Goal: Transaction & Acquisition: Book appointment/travel/reservation

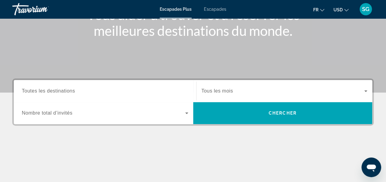
scroll to position [92, 0]
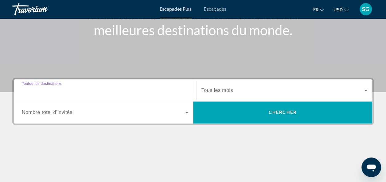
click at [103, 88] on input "Destination Toutes les destinations" at bounding box center [105, 90] width 166 height 7
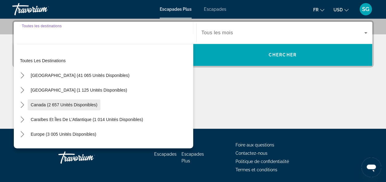
scroll to position [31, 0]
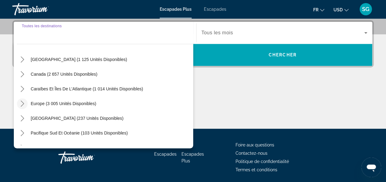
click at [22, 103] on icon "Toggle Europe (3 005 unités disponibles) sous-menu" at bounding box center [22, 104] width 6 height 6
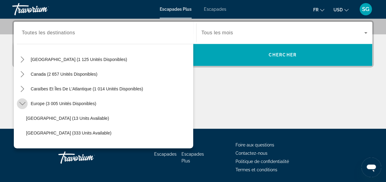
scroll to position [77, 0]
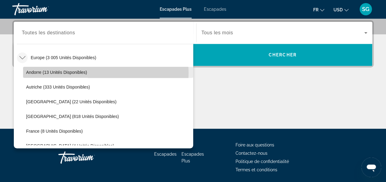
click at [60, 73] on span "Andorre (13 unités disponibles)" at bounding box center [56, 72] width 61 height 5
type input "**********"
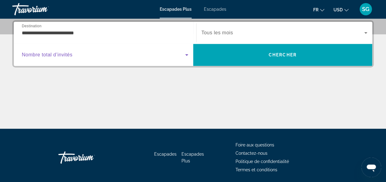
click at [187, 56] on icon "Widget de recherche" at bounding box center [186, 54] width 7 height 7
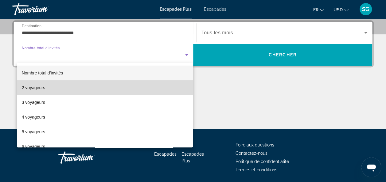
click at [146, 91] on mat-option "2 voyageurs" at bounding box center [105, 87] width 176 height 15
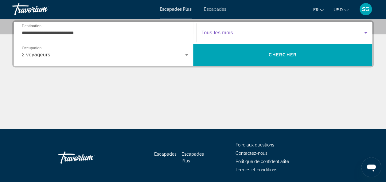
click at [367, 34] on icon "Widget de recherche" at bounding box center [365, 32] width 7 height 7
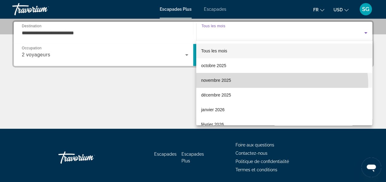
click at [281, 84] on mat-option "novembre 2025" at bounding box center [284, 80] width 176 height 15
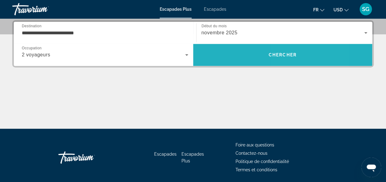
click at [292, 57] on span "Chercher" at bounding box center [283, 55] width 28 height 5
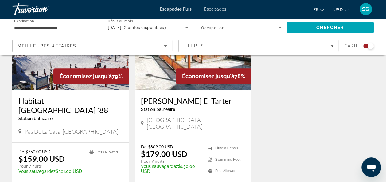
scroll to position [275, 0]
click at [346, 8] on icon "Changer de devise" at bounding box center [346, 10] width 4 height 4
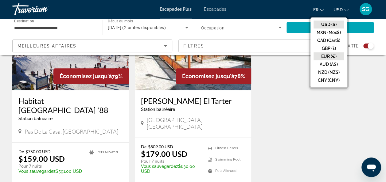
click at [333, 57] on button "EUR (€)" at bounding box center [329, 57] width 30 height 8
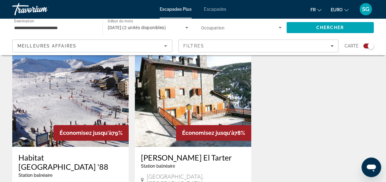
scroll to position [214, 0]
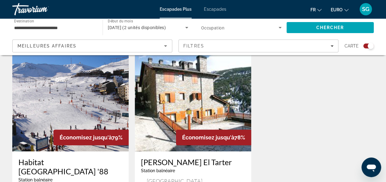
click at [198, 103] on img "Contenu principal" at bounding box center [193, 102] width 116 height 98
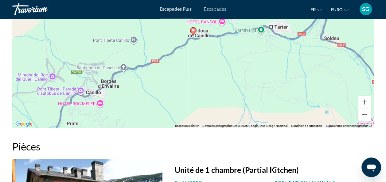
scroll to position [952, 0]
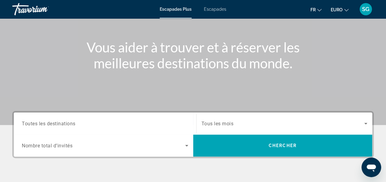
scroll to position [92, 0]
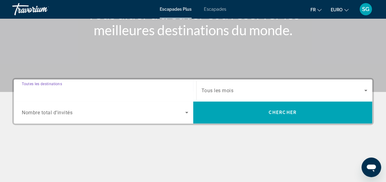
click at [163, 90] on input "Destination Toutes les destinations" at bounding box center [105, 90] width 166 height 7
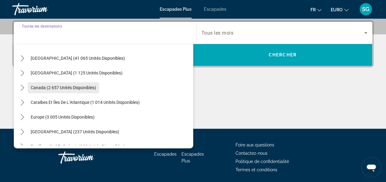
scroll to position [31, 0]
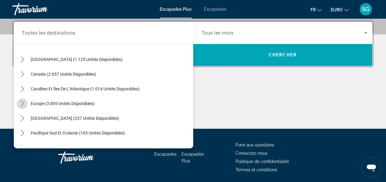
click at [24, 104] on icon "Toggle Europe (3 005 unités disponibles) sous-menu" at bounding box center [22, 104] width 6 height 6
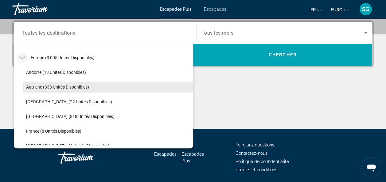
scroll to position [107, 0]
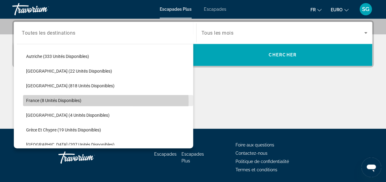
click at [83, 101] on span "Sélectionnez la destination : France (8 unités disponibles)" at bounding box center [108, 100] width 170 height 15
type input "**********"
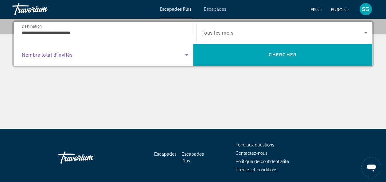
click at [186, 57] on icon "Widget de recherche" at bounding box center [186, 54] width 7 height 7
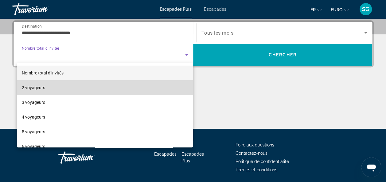
click at [147, 90] on mat-option "2 voyageurs" at bounding box center [105, 87] width 176 height 15
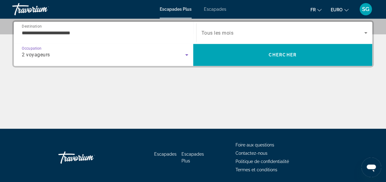
click at [365, 30] on icon "Widget de recherche" at bounding box center [365, 32] width 7 height 7
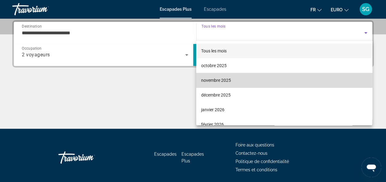
click at [290, 80] on mat-option "novembre 2025" at bounding box center [284, 80] width 176 height 15
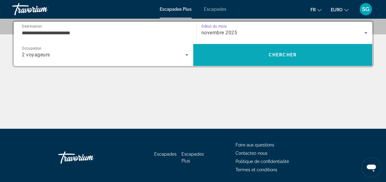
click at [287, 60] on span "Rechercher" at bounding box center [282, 55] width 179 height 15
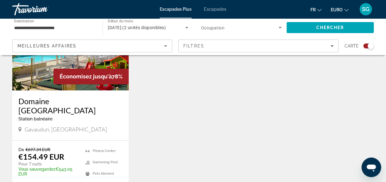
scroll to position [246, 0]
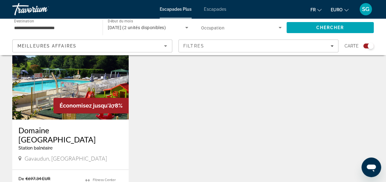
click at [97, 87] on img "Contenu principal" at bounding box center [70, 70] width 116 height 98
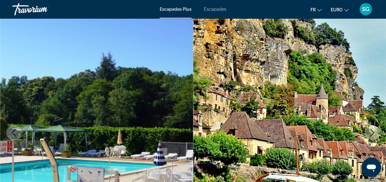
scroll to position [31, 0]
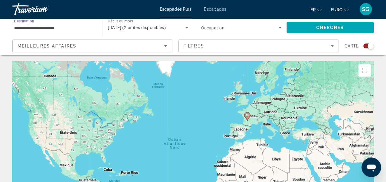
click at [89, 29] on input "**********" at bounding box center [54, 27] width 80 height 7
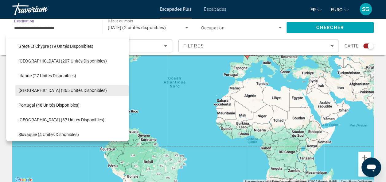
scroll to position [215, 0]
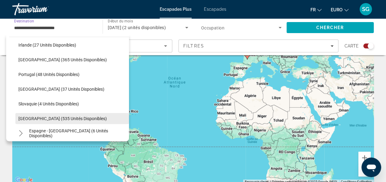
click at [58, 115] on span "Sélectionnez la destination : Espagne (535 unités disponibles)" at bounding box center [72, 118] width 114 height 15
type input "**********"
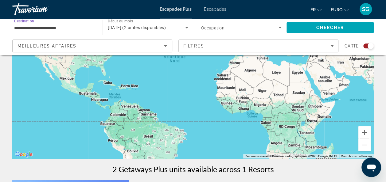
scroll to position [0, 0]
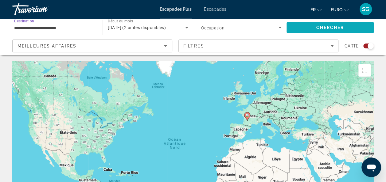
click at [356, 25] on span "Rechercher" at bounding box center [330, 27] width 87 height 15
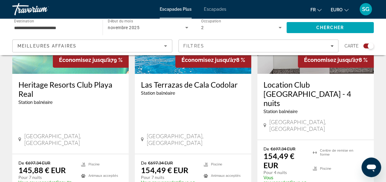
scroll to position [1105, 0]
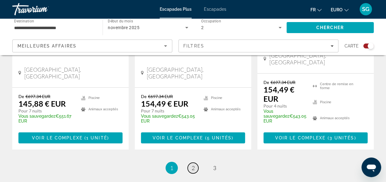
click at [194, 165] on span "2" at bounding box center [193, 168] width 3 height 7
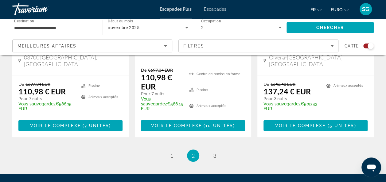
scroll to position [1075, 0]
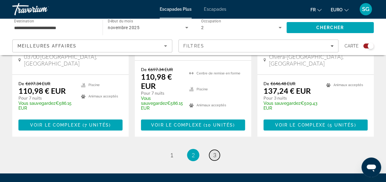
click at [213, 152] on span "3" at bounding box center [214, 155] width 3 height 7
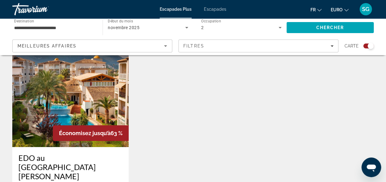
scroll to position [1013, 0]
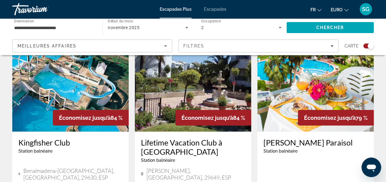
scroll to position [706, 0]
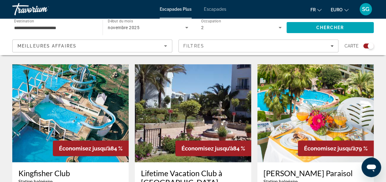
click at [280, 93] on img "Contenu principal" at bounding box center [315, 113] width 116 height 98
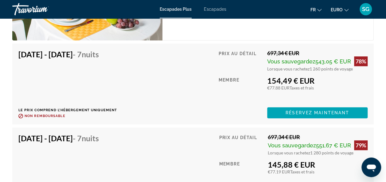
scroll to position [1290, 0]
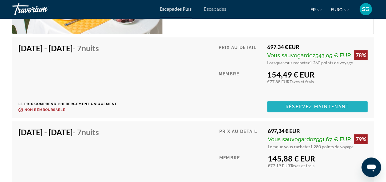
click at [290, 104] on span "Réservez maintenant" at bounding box center [318, 106] width 64 height 5
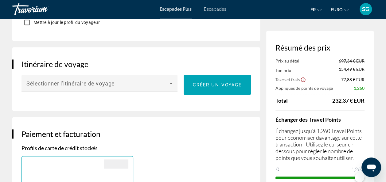
scroll to position [368, 0]
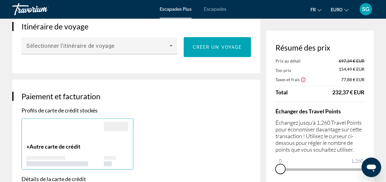
drag, startPoint x: 358, startPoint y: 177, endPoint x: 274, endPoint y: 181, distance: 84.3
click at [275, 182] on div "Résumé des prix Prix au détail 697,34 € EUR Ton prix 154,49 € EUR Taxes et frai…" at bounding box center [319, 109] width 107 height 156
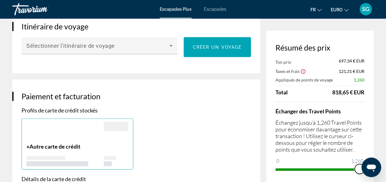
drag, startPoint x: 280, startPoint y: 162, endPoint x: 380, endPoint y: 138, distance: 103.6
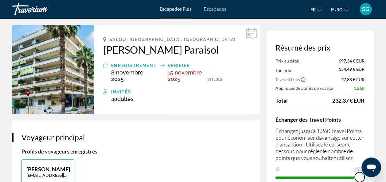
scroll to position [0, 0]
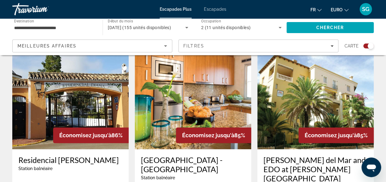
scroll to position [215, 0]
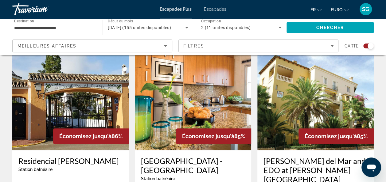
click at [66, 109] on img "Contenu principal" at bounding box center [70, 101] width 116 height 98
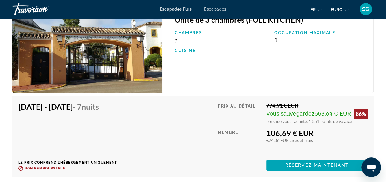
scroll to position [1167, 0]
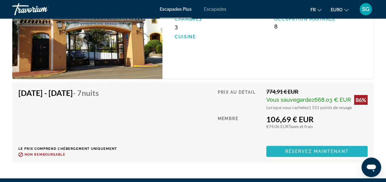
click at [272, 151] on span "Contenu principal" at bounding box center [316, 151] width 101 height 15
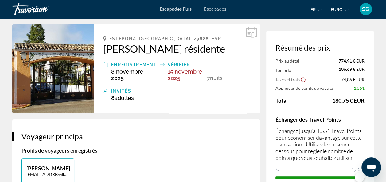
scroll to position [61, 0]
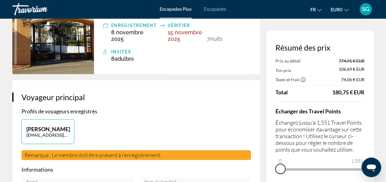
drag, startPoint x: 359, startPoint y: 177, endPoint x: 277, endPoint y: 177, distance: 82.6
click at [277, 177] on div "Résumé des prix Prix au détail 774,91 € EUR Ton prix 106,69 € EUR Taxes et frai…" at bounding box center [319, 109] width 107 height 156
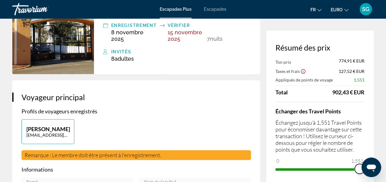
drag, startPoint x: 643, startPoint y: 319, endPoint x: 374, endPoint y: 162, distance: 311.2
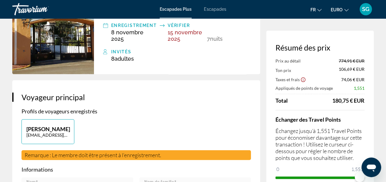
scroll to position [0, 0]
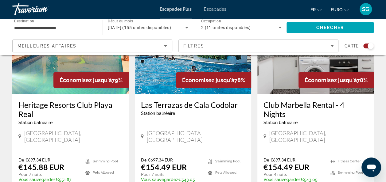
scroll to position [952, 0]
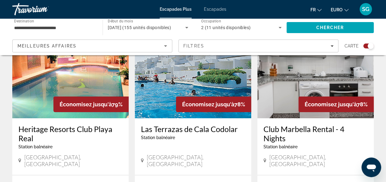
click at [185, 97] on div "Économisez jusqu'à 78%" at bounding box center [213, 105] width 75 height 16
click at [160, 81] on img "Contenu principal" at bounding box center [193, 69] width 116 height 98
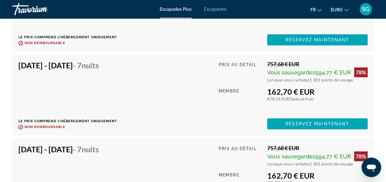
scroll to position [1290, 0]
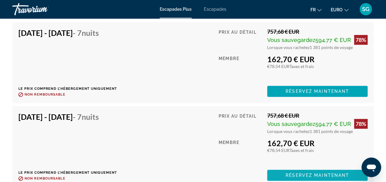
click at [314, 173] on span "Réservez maintenant" at bounding box center [318, 175] width 64 height 5
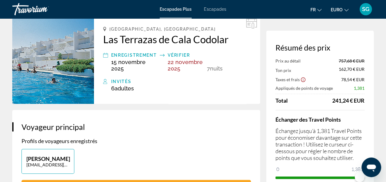
scroll to position [61, 0]
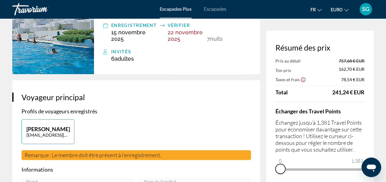
drag, startPoint x: 359, startPoint y: 177, endPoint x: 277, endPoint y: 192, distance: 83.6
click at [277, 121] on html "Passer au contenu principal Escapades Plus Escapades Fr English Español Françai…" at bounding box center [193, 30] width 386 height 182
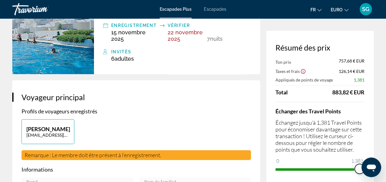
drag, startPoint x: 285, startPoint y: 160, endPoint x: 387, endPoint y: 150, distance: 102.8
click at [386, 121] on html "Passer au contenu principal Escapades Plus Escapades Fr English Español Françai…" at bounding box center [193, 30] width 386 height 182
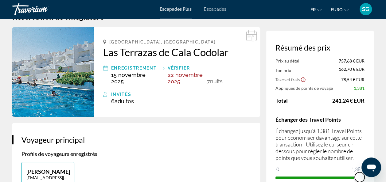
scroll to position [0, 0]
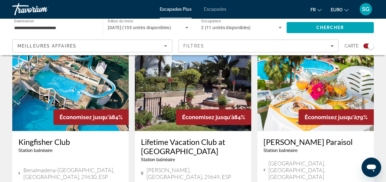
scroll to position [690, 0]
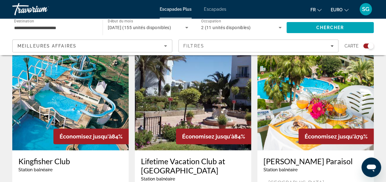
click at [77, 95] on img "Contenu principal" at bounding box center [70, 102] width 116 height 98
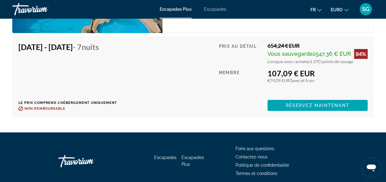
scroll to position [1167, 0]
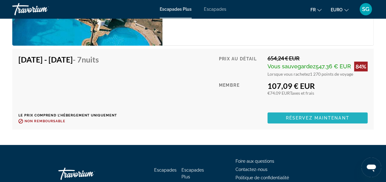
click at [288, 121] on span "Réservez maintenant" at bounding box center [318, 118] width 64 height 5
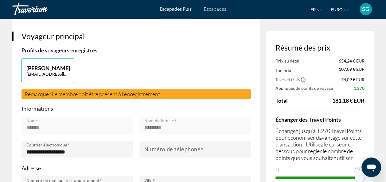
scroll to position [154, 0]
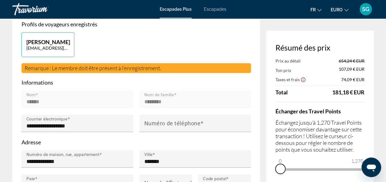
drag, startPoint x: 359, startPoint y: 177, endPoint x: 275, endPoint y: 165, distance: 84.2
click at [275, 169] on ngx-slider "0 1,270 0" at bounding box center [319, 169] width 89 height 1
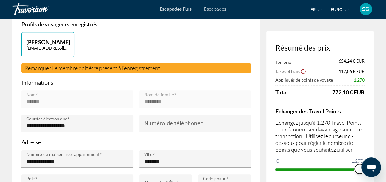
drag, startPoint x: 644, startPoint y: 316, endPoint x: 377, endPoint y: 169, distance: 305.0
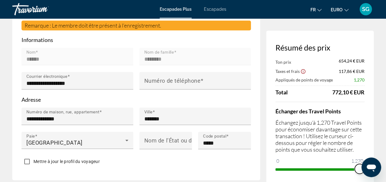
scroll to position [215, 0]
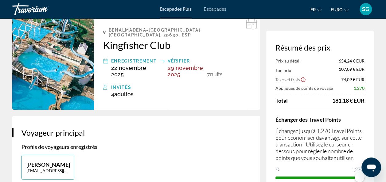
scroll to position [0, 0]
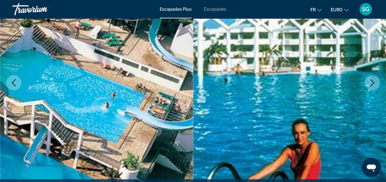
scroll to position [61, 0]
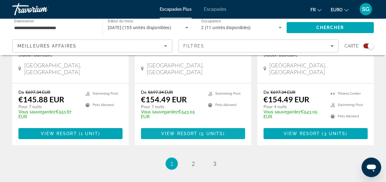
scroll to position [1058, 0]
